Goal: Information Seeking & Learning: Check status

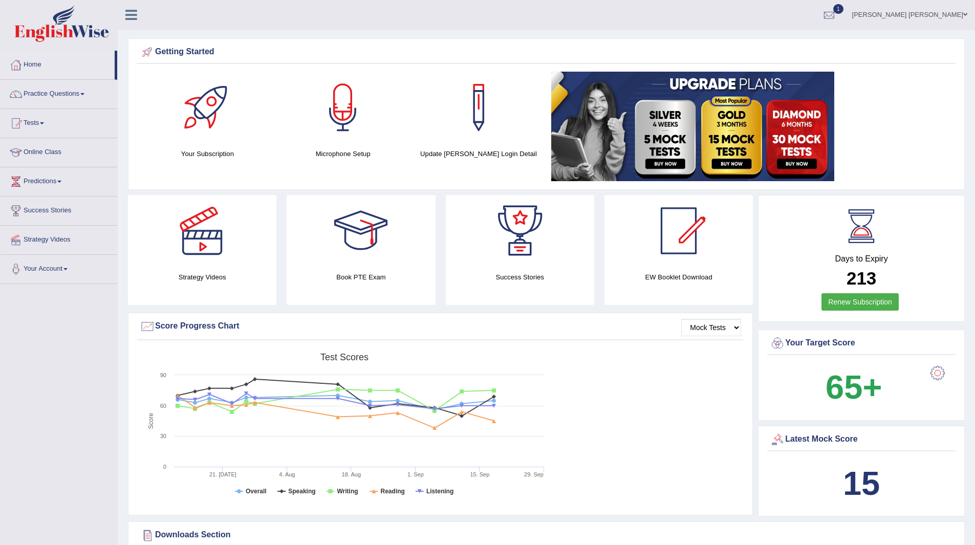
click at [843, 9] on span "1" at bounding box center [838, 9] width 10 height 10
click at [787, 70] on strong "See All Alerts" at bounding box center [765, 73] width 46 height 8
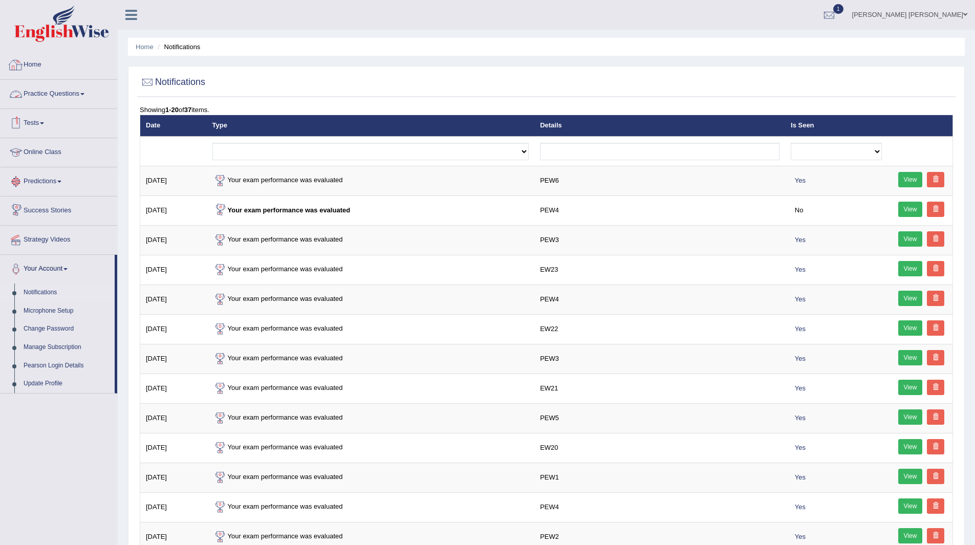
click at [34, 63] on link "Home" at bounding box center [59, 64] width 117 height 26
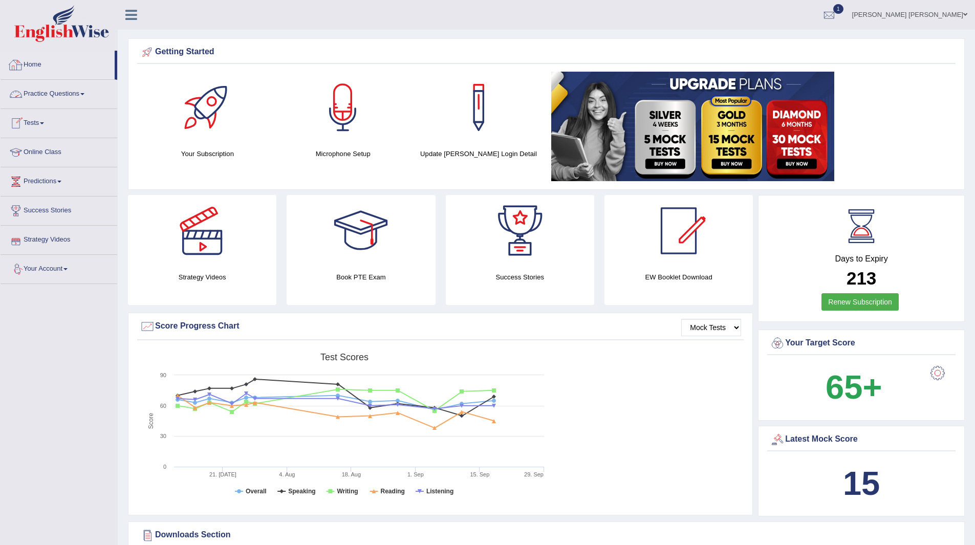
click at [32, 65] on link "Home" at bounding box center [58, 64] width 114 height 26
click at [49, 93] on link "Practice Questions" at bounding box center [59, 93] width 117 height 26
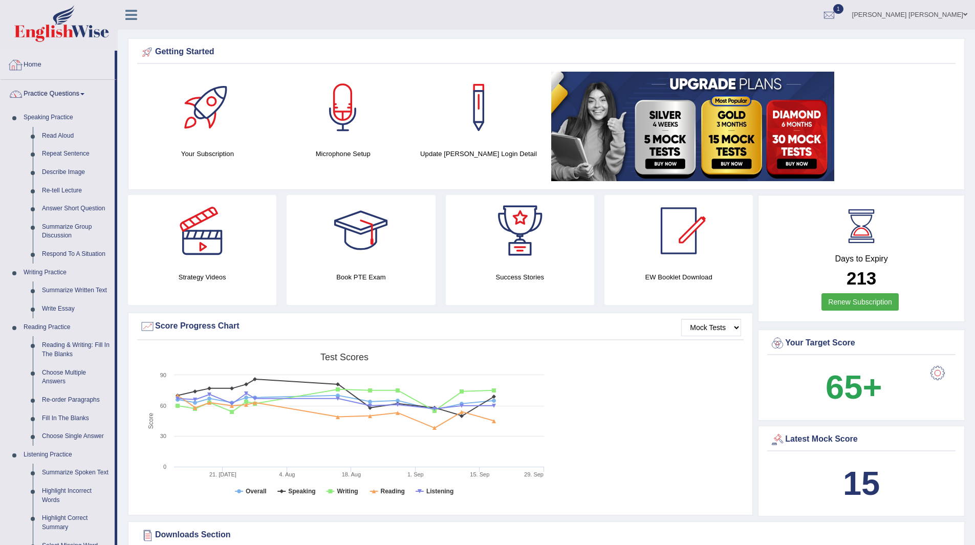
click at [33, 63] on link "Home" at bounding box center [58, 64] width 114 height 26
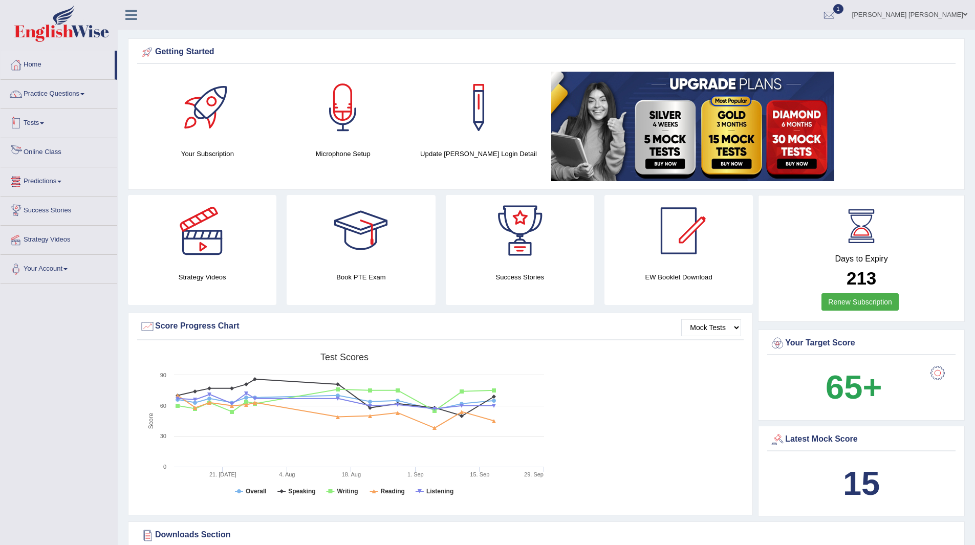
click at [37, 122] on link "Tests" at bounding box center [59, 122] width 117 height 26
click at [58, 143] on link "Take Practice Sectional Test" at bounding box center [67, 147] width 96 height 18
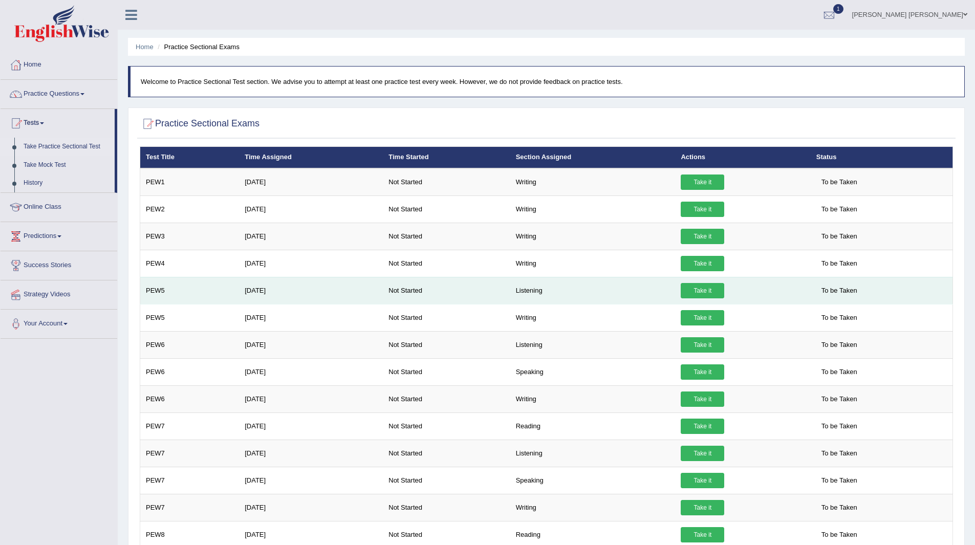
click at [701, 288] on link "Take it" at bounding box center [703, 290] width 44 height 15
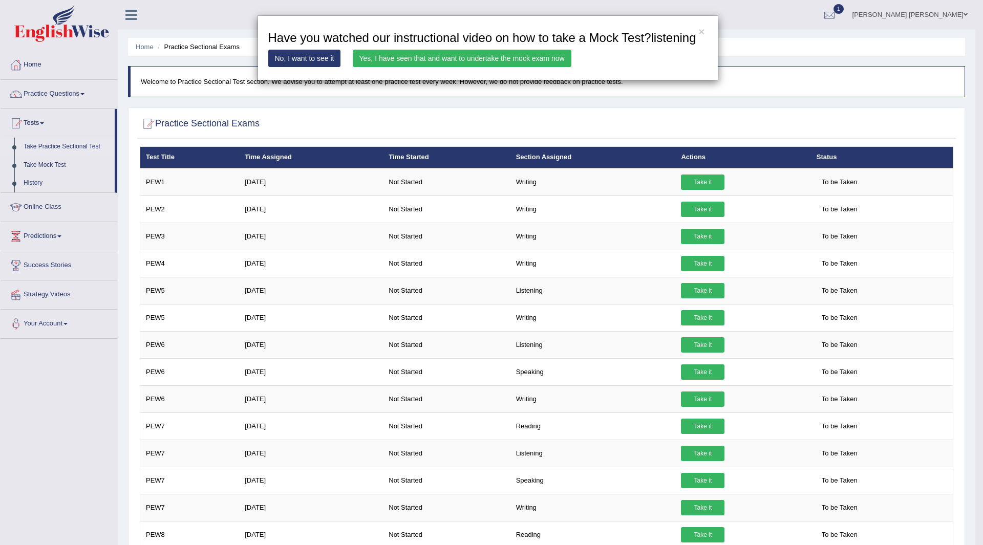
click at [439, 55] on link "Yes, I have seen that and want to undertake the mock exam now" at bounding box center [462, 58] width 219 height 17
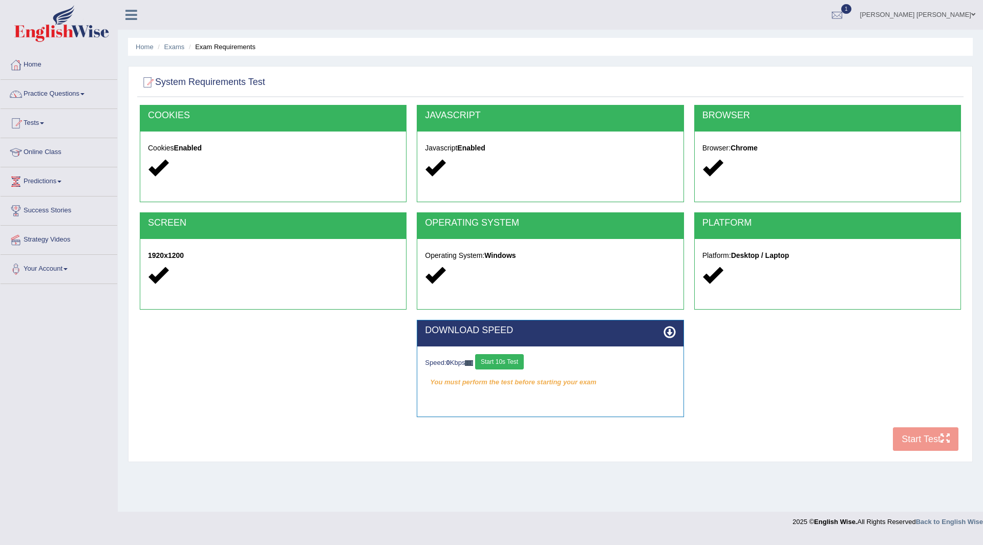
click at [513, 361] on button "Start 10s Test" at bounding box center [499, 361] width 49 height 15
click at [916, 433] on button "Start Test" at bounding box center [926, 439] width 66 height 24
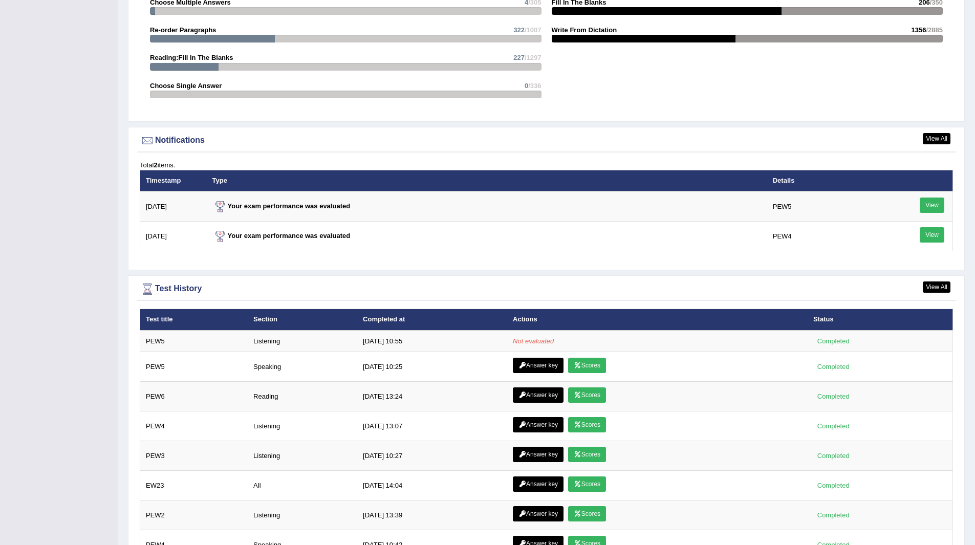
scroll to position [1190, 0]
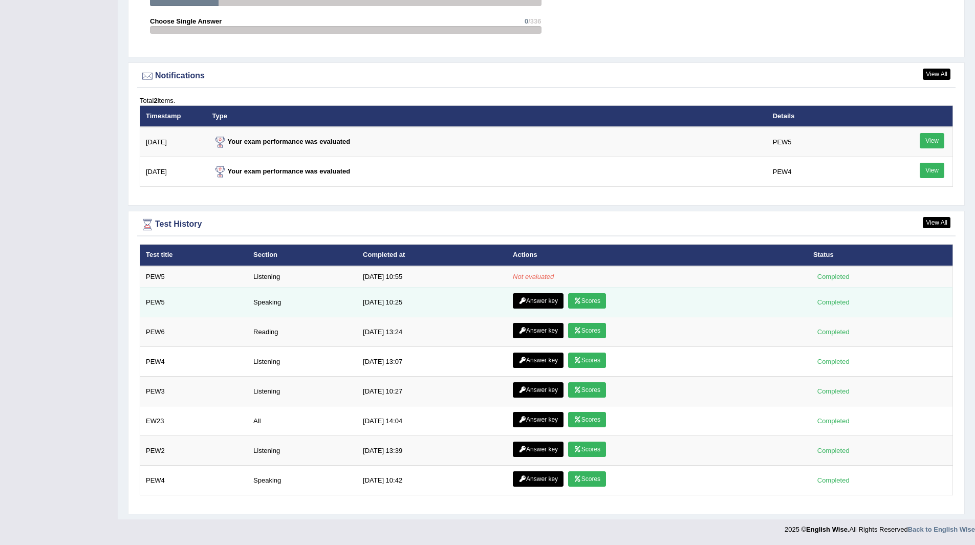
click at [590, 299] on link "Scores" at bounding box center [587, 300] width 38 height 15
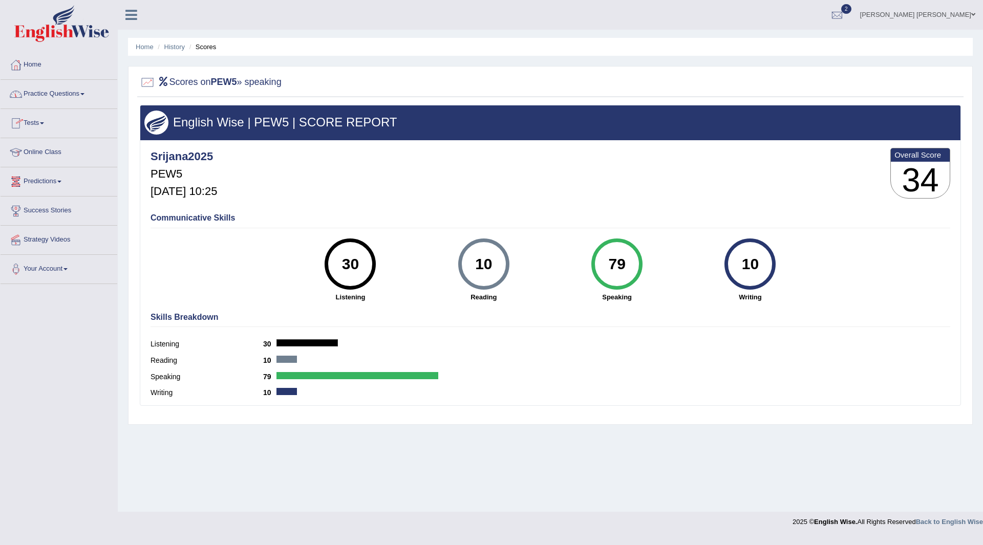
click at [31, 67] on link "Home" at bounding box center [59, 64] width 117 height 26
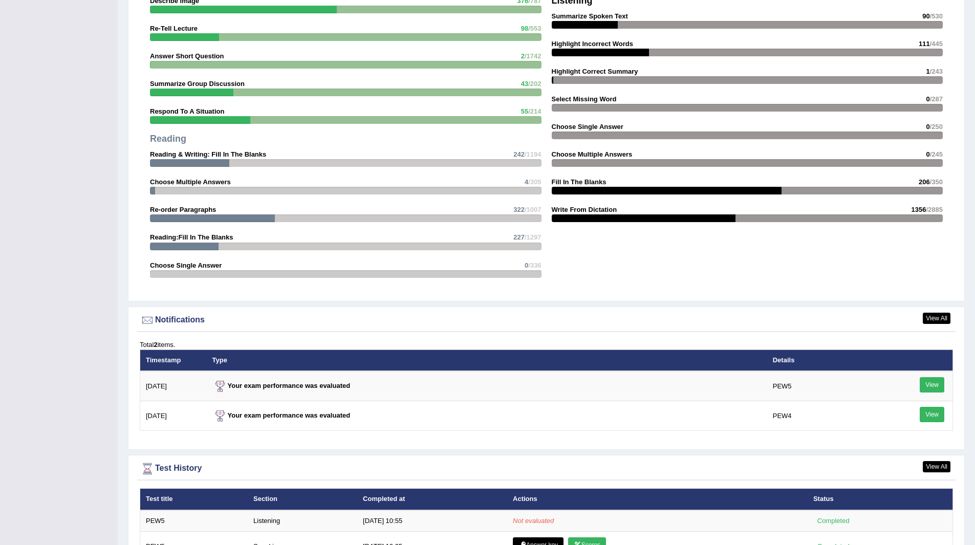
scroll to position [1075, 0]
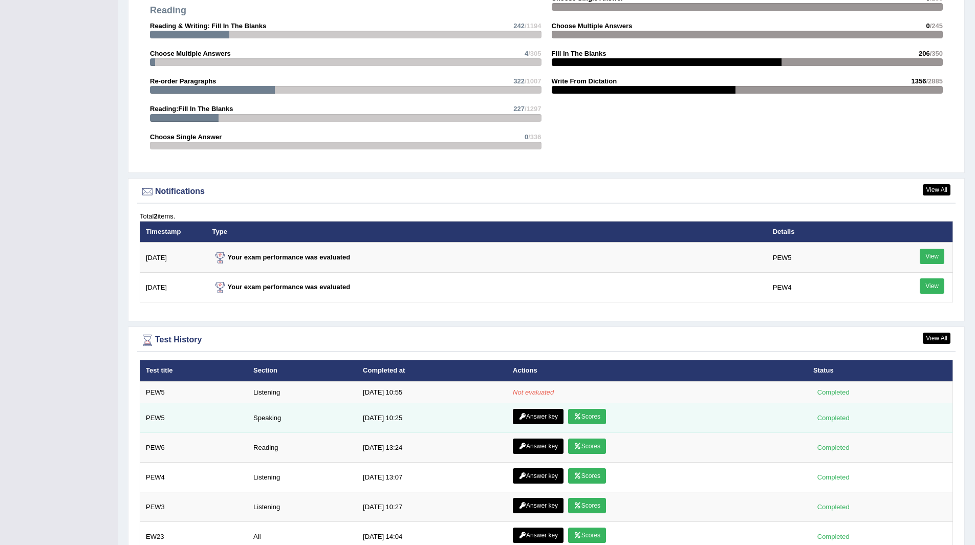
click at [535, 417] on link "Answer key" at bounding box center [538, 416] width 51 height 15
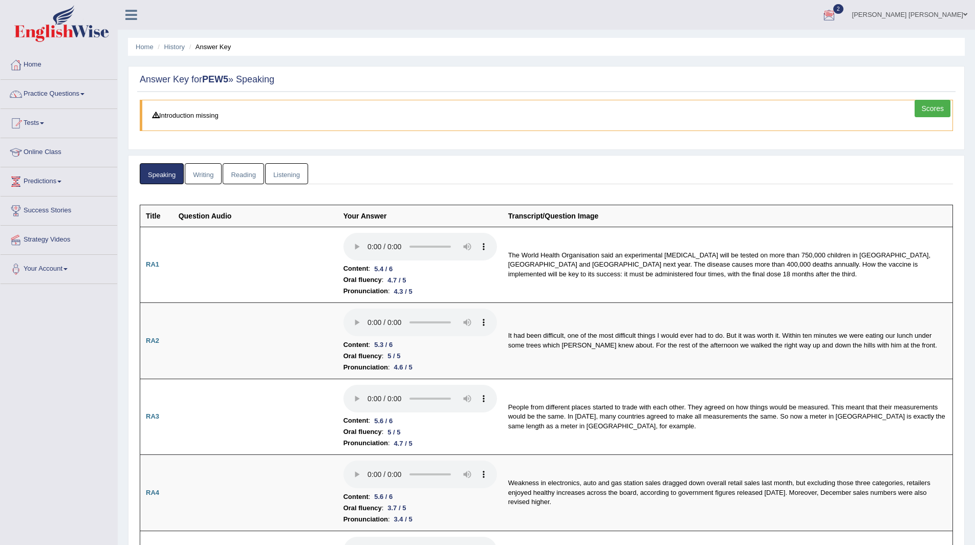
click at [837, 8] on div at bounding box center [828, 15] width 15 height 15
click at [771, 44] on link "PEW5 [DATE] Exam evaluated" at bounding box center [767, 45] width 141 height 21
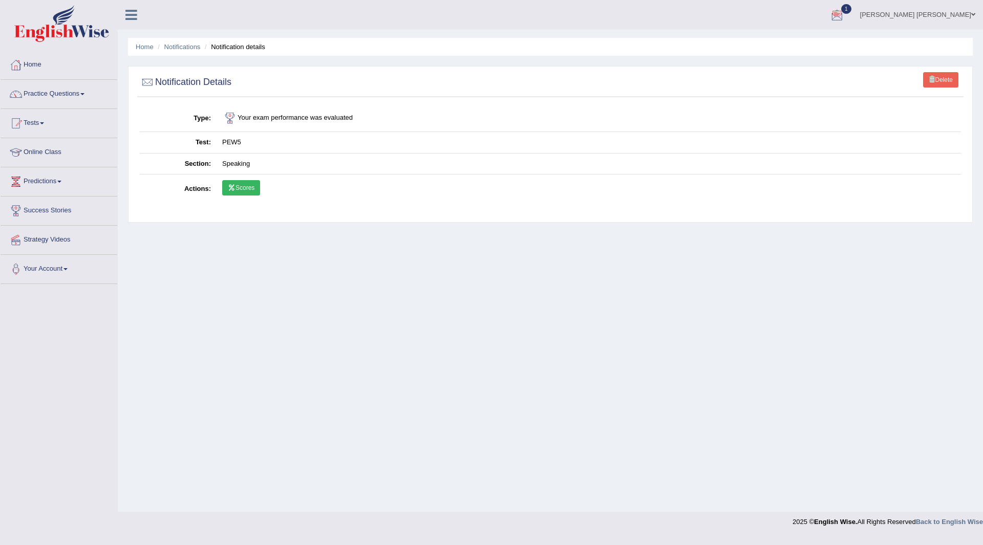
click at [844, 9] on div at bounding box center [836, 15] width 15 height 15
click at [773, 42] on link "PEW4 Sep 28, 2025 Exam evaluated" at bounding box center [774, 45] width 141 height 21
click at [32, 64] on link "Home" at bounding box center [59, 64] width 117 height 26
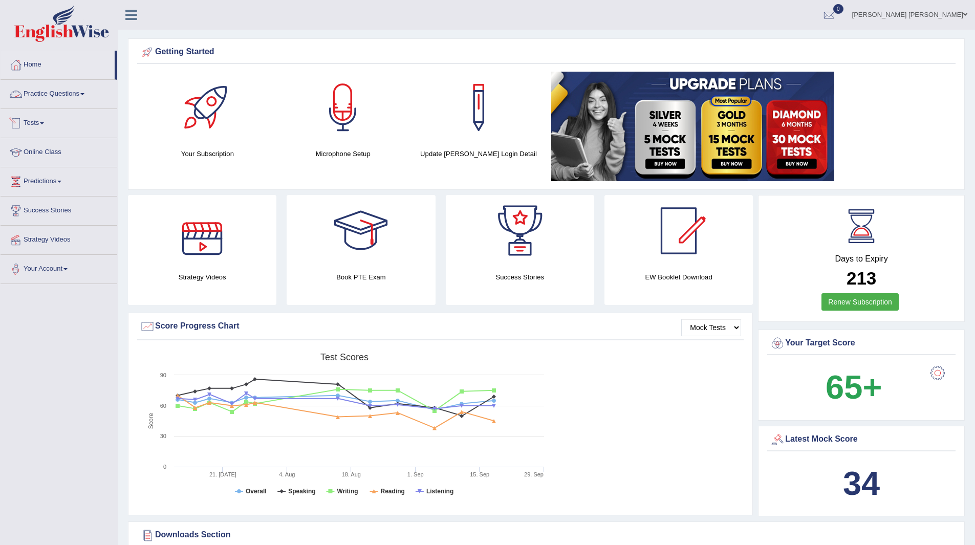
click at [48, 90] on link "Practice Questions" at bounding box center [59, 93] width 117 height 26
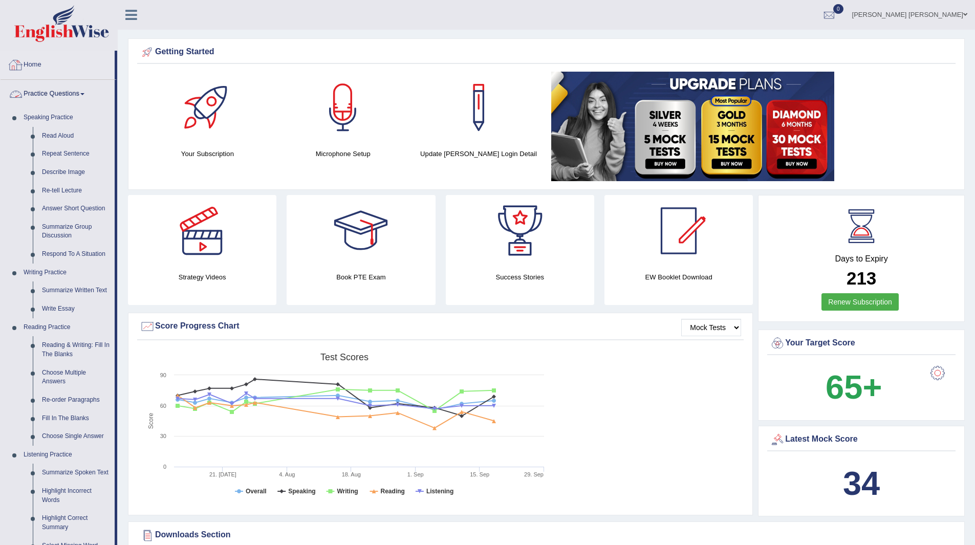
click at [34, 64] on link "Home" at bounding box center [58, 64] width 114 height 26
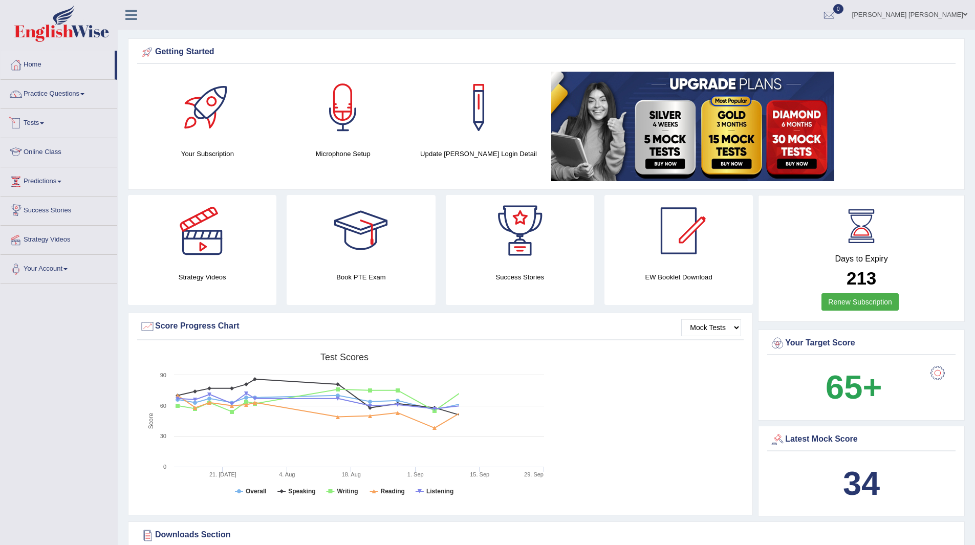
click at [39, 123] on link "Tests" at bounding box center [59, 122] width 117 height 26
click at [47, 146] on link "Take Practice Sectional Test" at bounding box center [67, 147] width 96 height 18
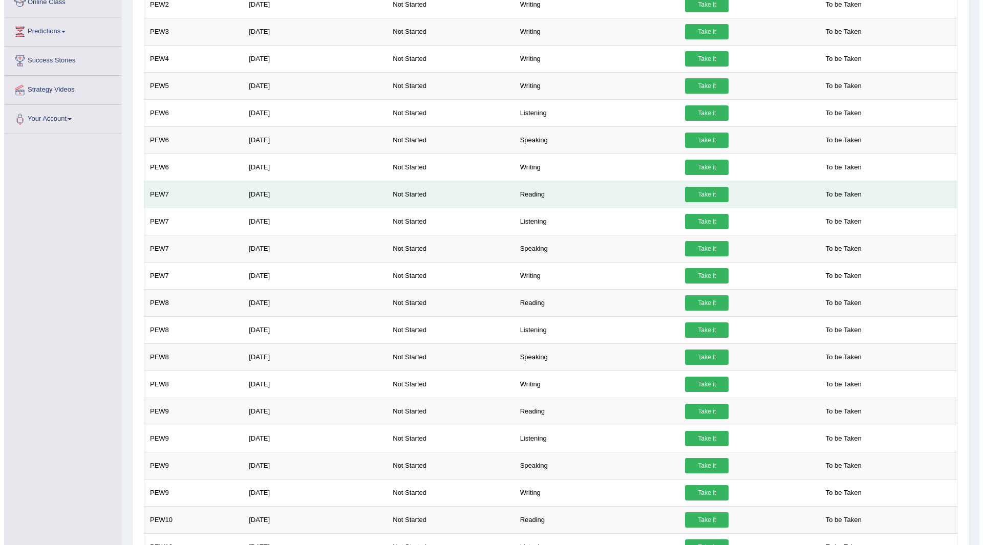
scroll to position [154, 0]
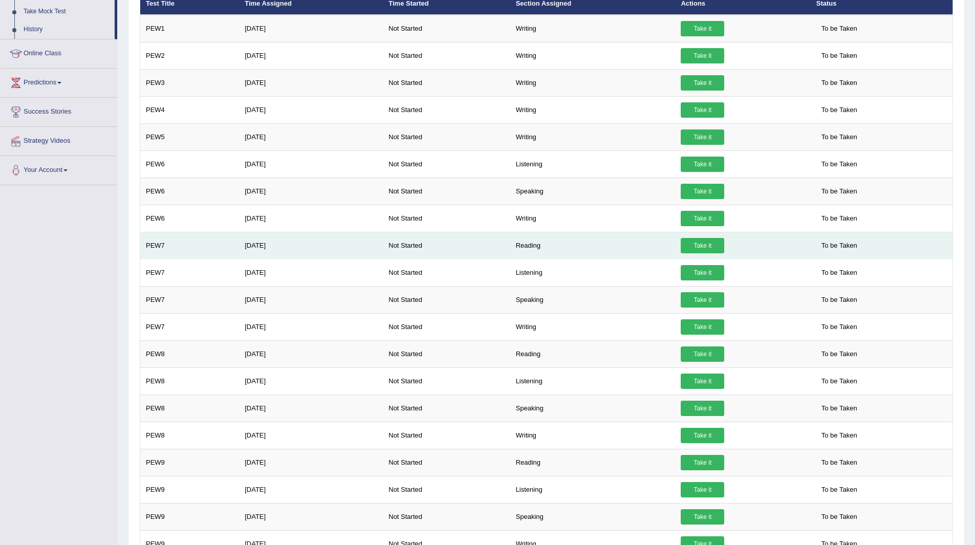
click at [701, 246] on link "Take it" at bounding box center [703, 245] width 44 height 15
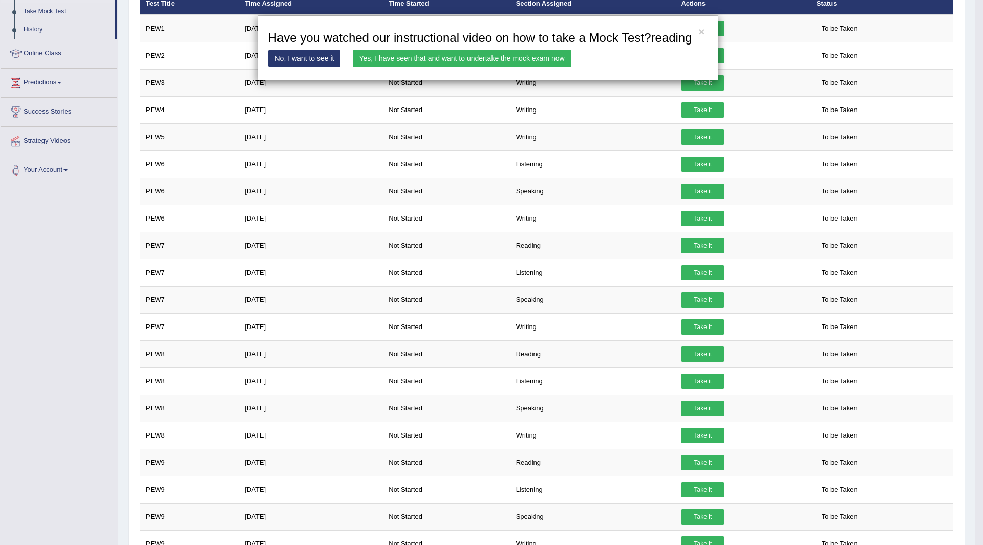
click at [490, 58] on link "Yes, I have seen that and want to undertake the mock exam now" at bounding box center [462, 58] width 219 height 17
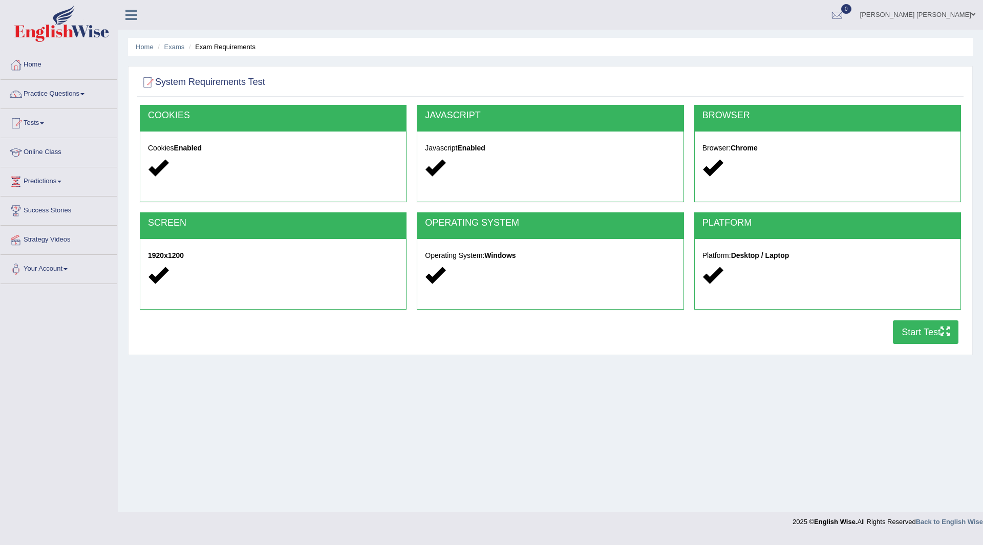
click at [909, 329] on button "Start Test" at bounding box center [926, 332] width 66 height 24
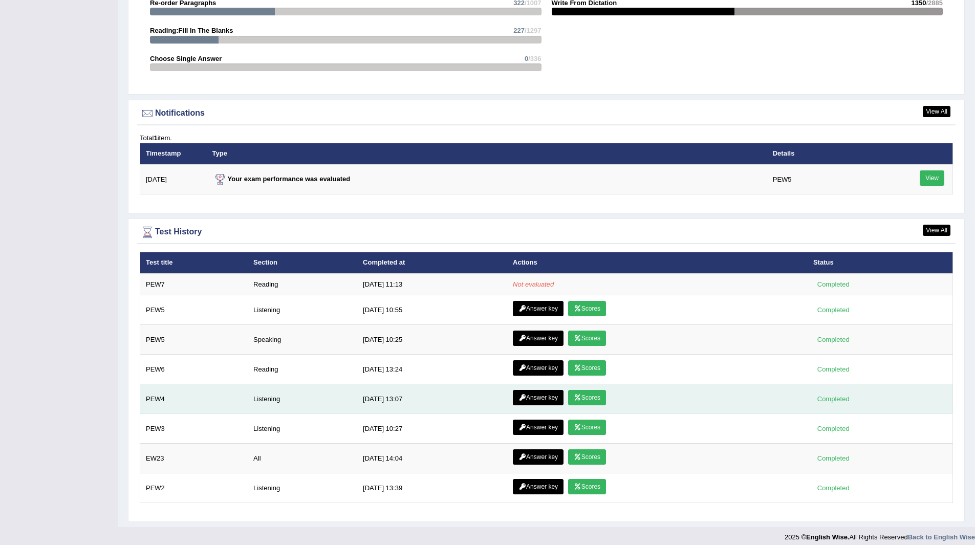
scroll to position [1161, 0]
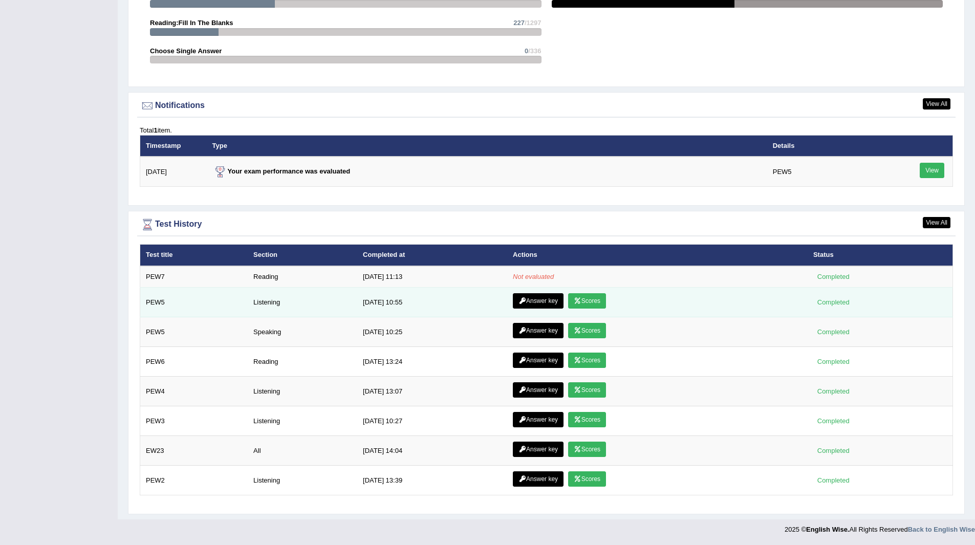
click at [590, 303] on link "Scores" at bounding box center [587, 300] width 38 height 15
click at [534, 304] on link "Answer key" at bounding box center [538, 300] width 51 height 15
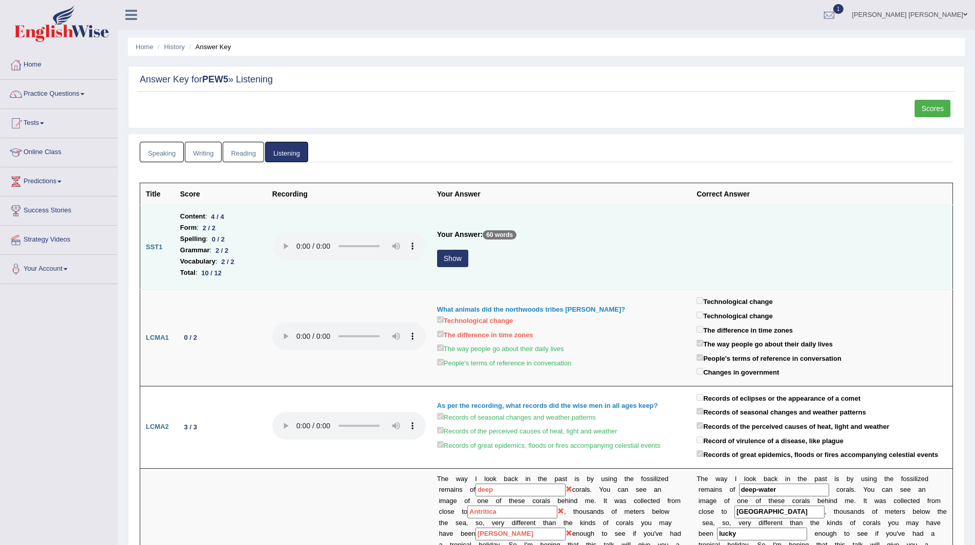
click at [451, 257] on button "Show" at bounding box center [452, 258] width 31 height 17
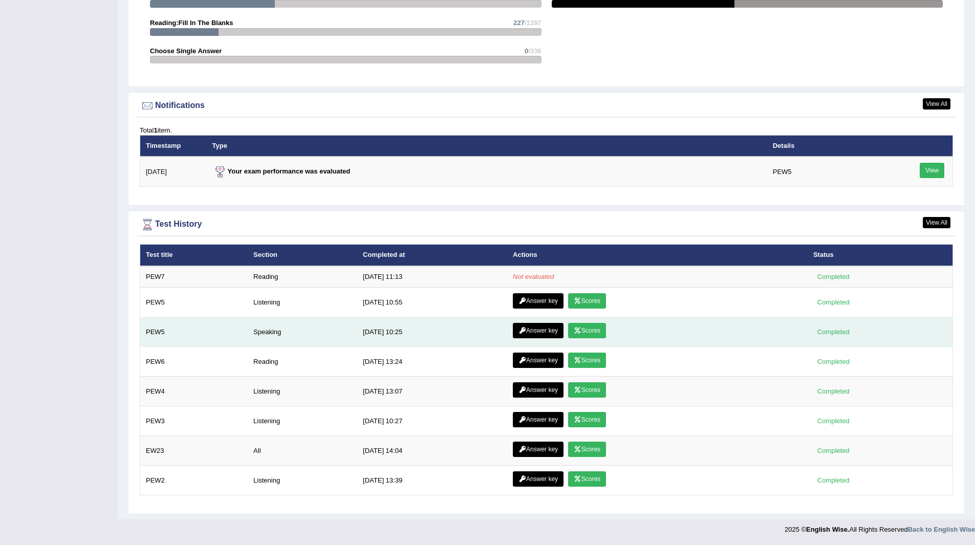
scroll to position [1161, 0]
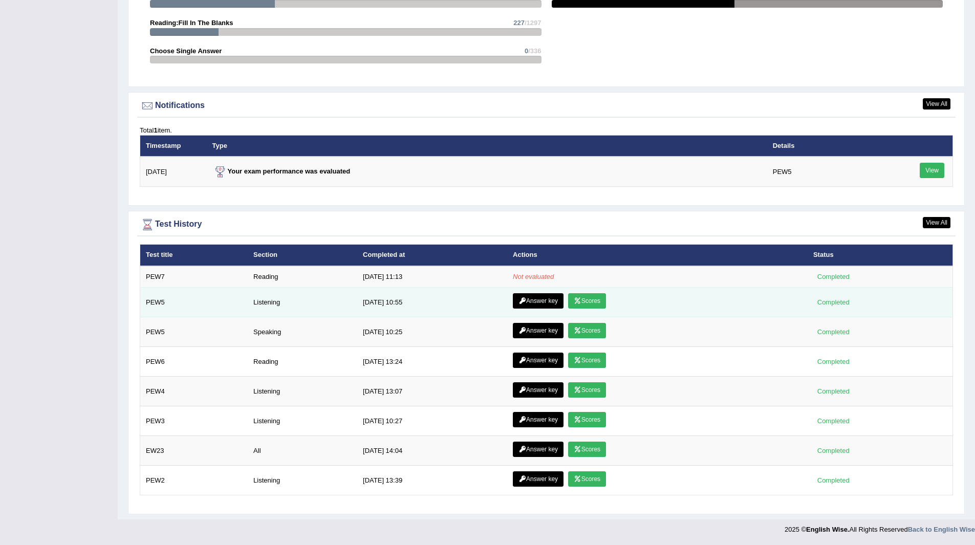
click at [587, 298] on link "Scores" at bounding box center [587, 300] width 38 height 15
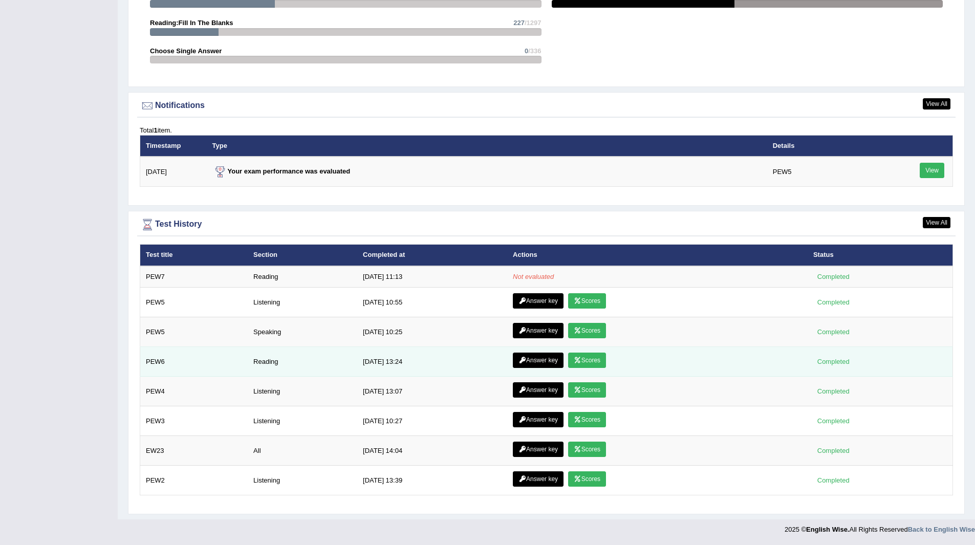
scroll to position [1161, 0]
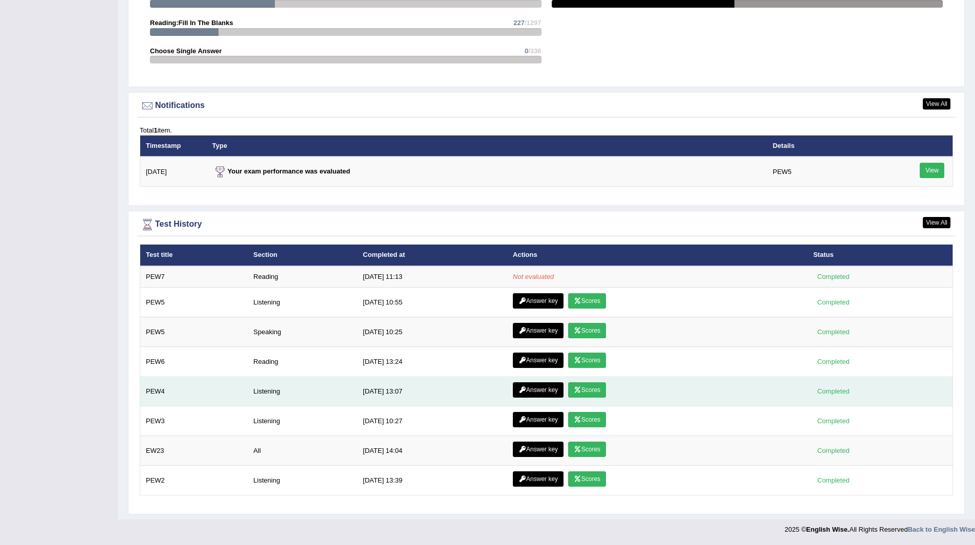
click at [593, 391] on link "Scores" at bounding box center [587, 389] width 38 height 15
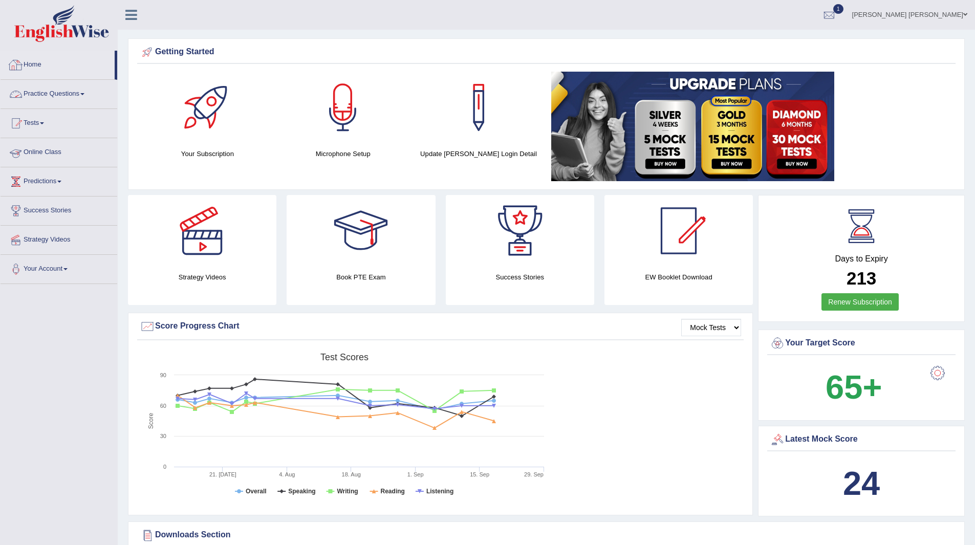
click at [45, 92] on link "Practice Questions" at bounding box center [59, 93] width 117 height 26
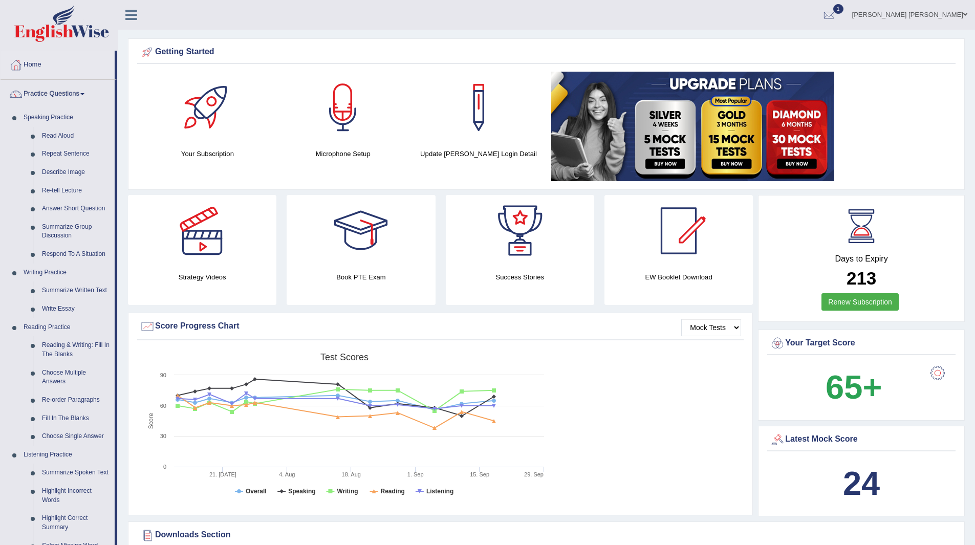
click at [844, 3] on link "1" at bounding box center [829, 13] width 31 height 27
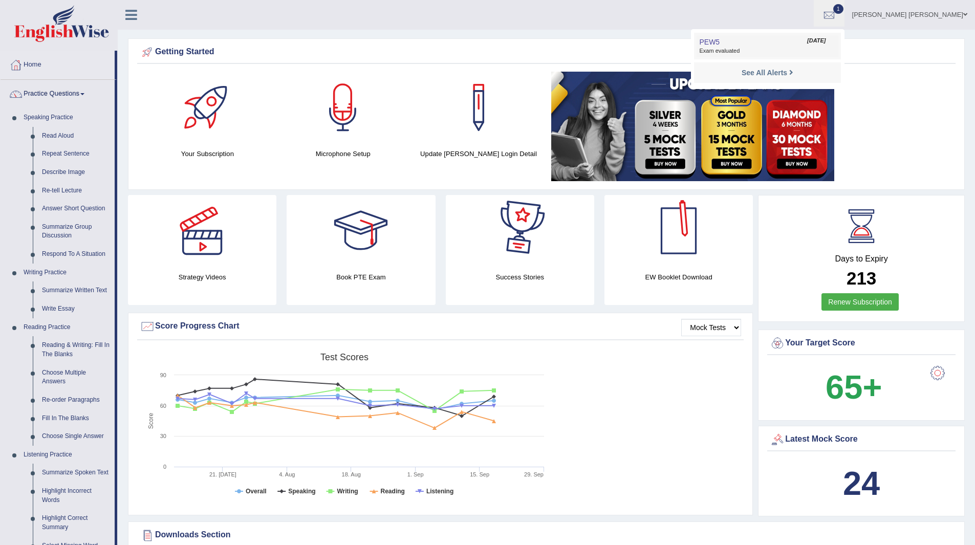
click at [720, 44] on span "PEW5" at bounding box center [709, 42] width 20 height 8
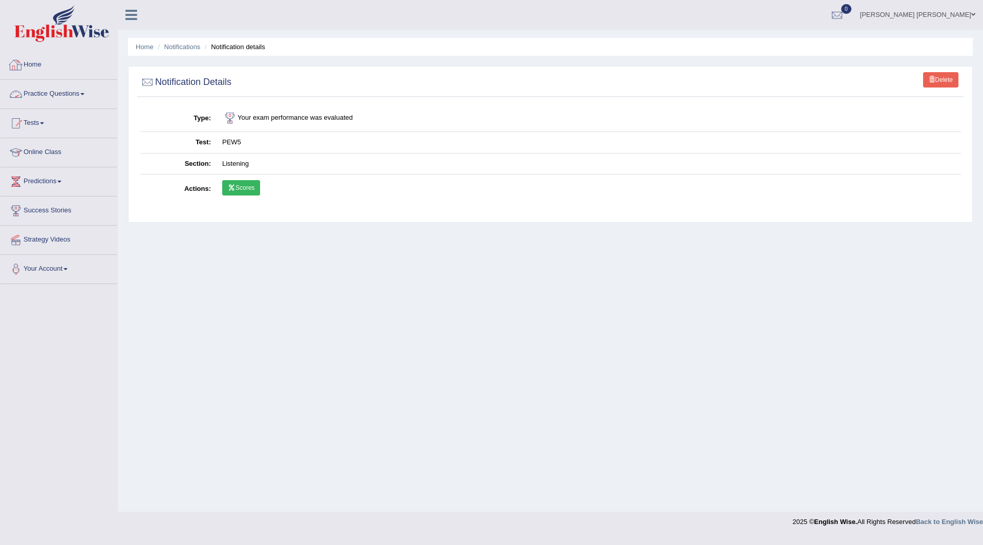
click at [36, 61] on link "Home" at bounding box center [59, 64] width 117 height 26
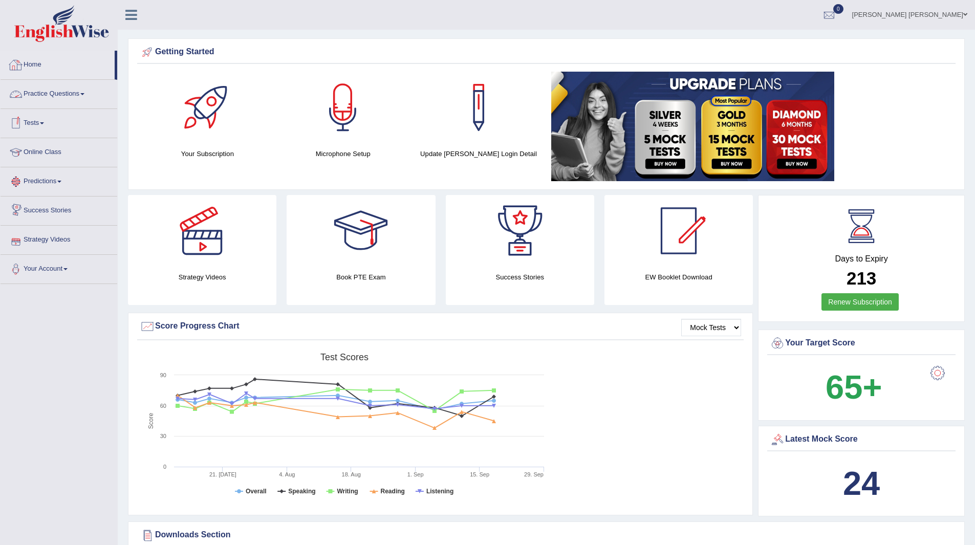
click at [60, 90] on link "Practice Questions" at bounding box center [59, 93] width 117 height 26
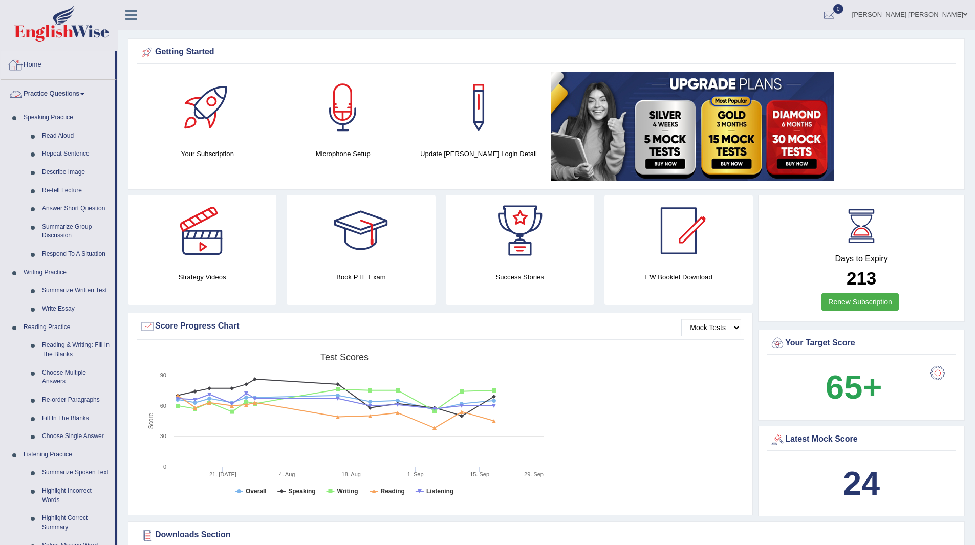
click at [35, 63] on link "Home" at bounding box center [58, 64] width 114 height 26
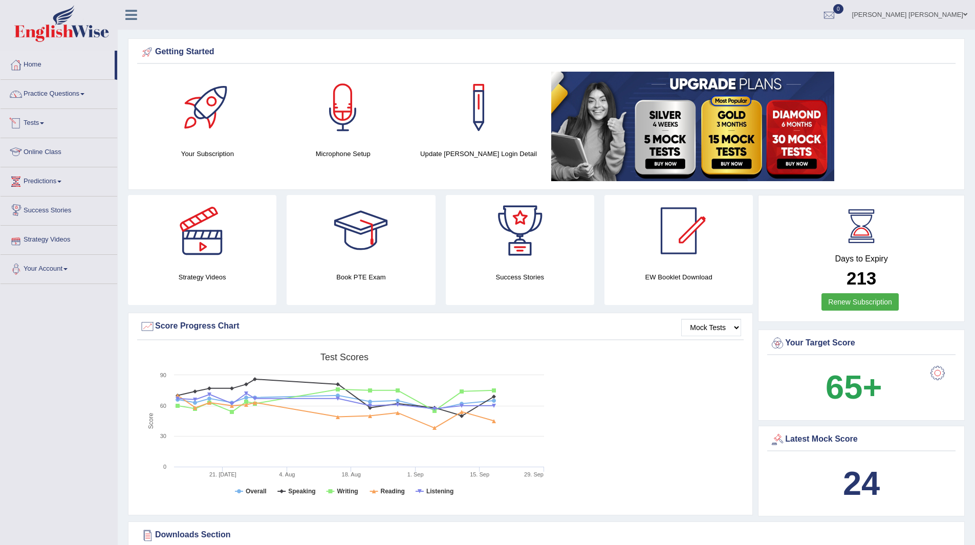
click at [33, 125] on link "Tests" at bounding box center [59, 122] width 117 height 26
click at [59, 145] on link "Take Practice Sectional Test" at bounding box center [67, 147] width 96 height 18
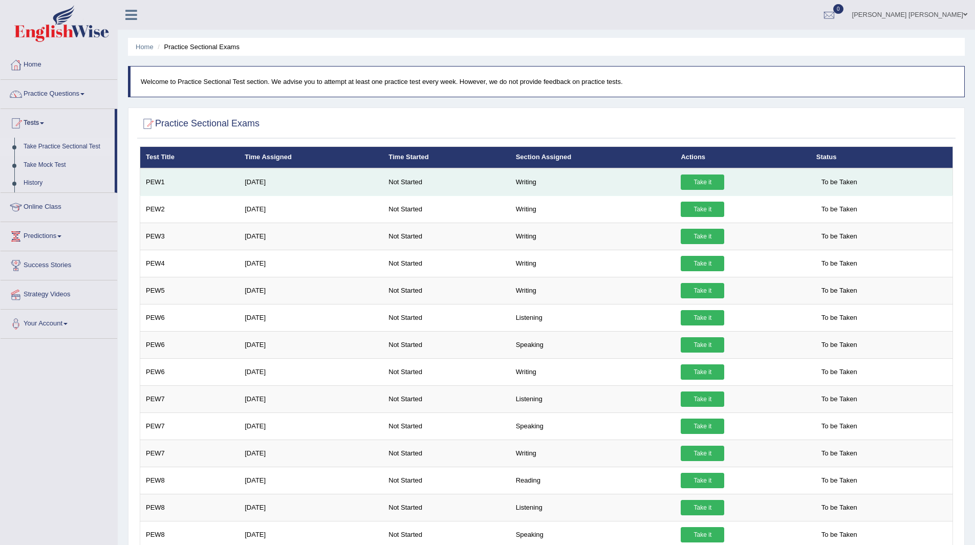
click at [697, 181] on link "Take it" at bounding box center [703, 182] width 44 height 15
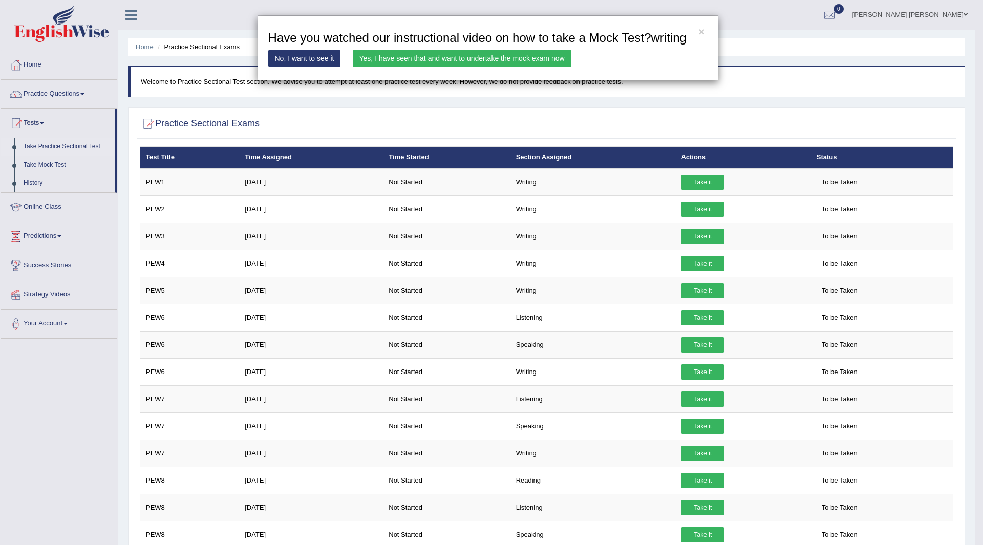
click at [390, 58] on link "Yes, I have seen that and want to undertake the mock exam now" at bounding box center [462, 58] width 219 height 17
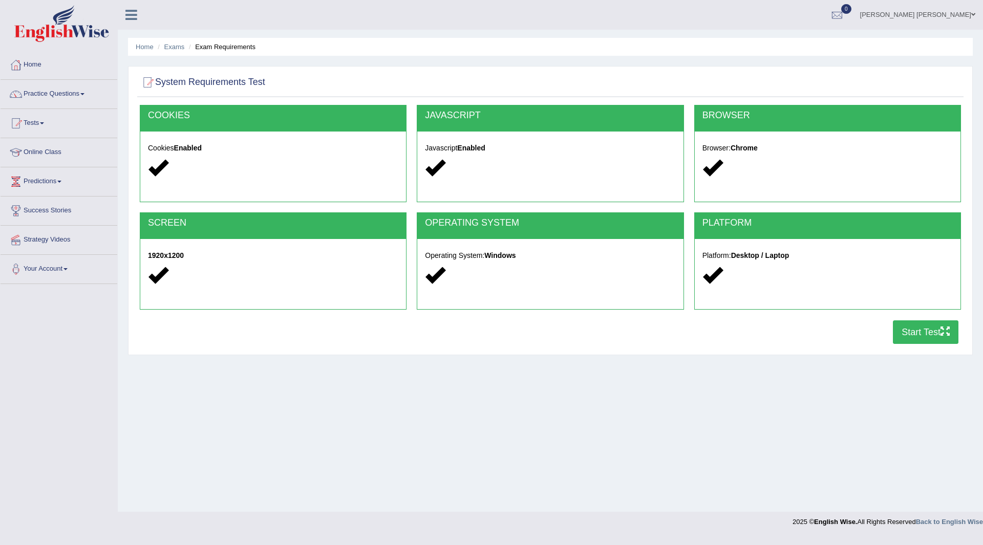
click at [919, 332] on button "Start Test" at bounding box center [926, 332] width 66 height 24
